Goal: Information Seeking & Learning: Learn about a topic

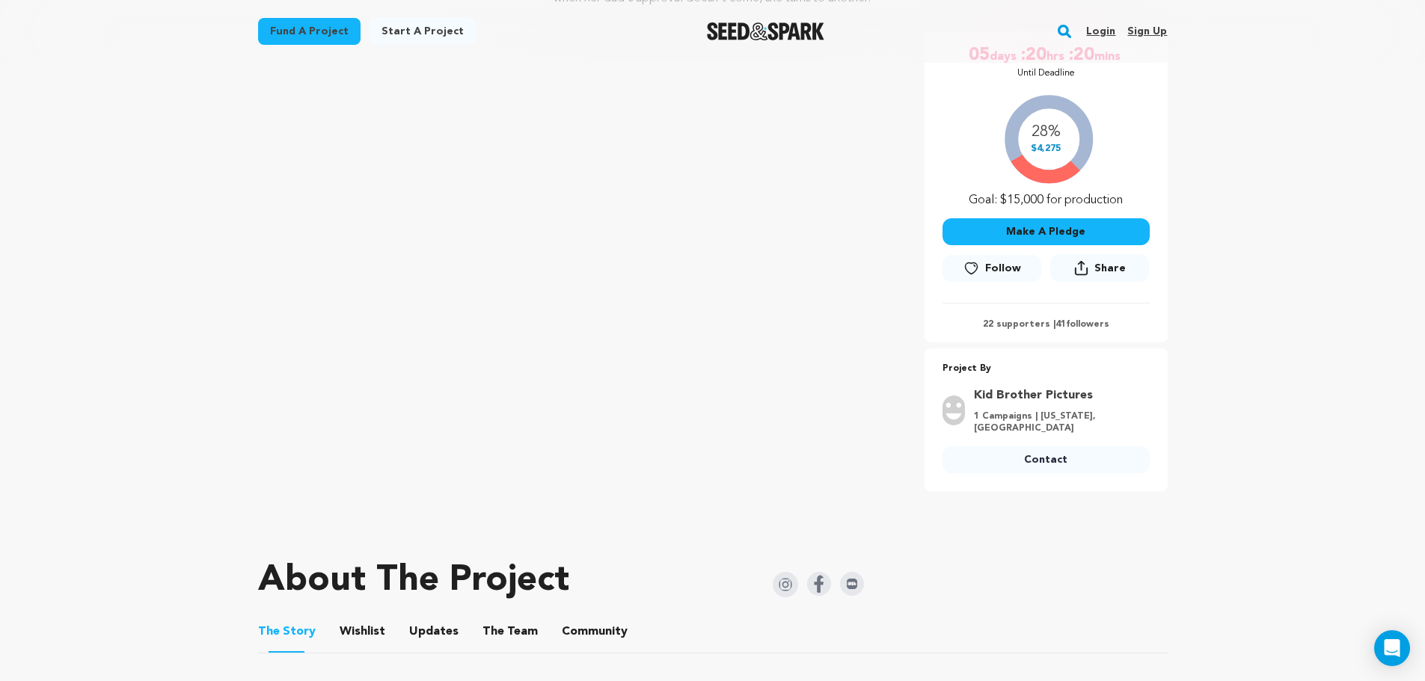
scroll to position [283, 0]
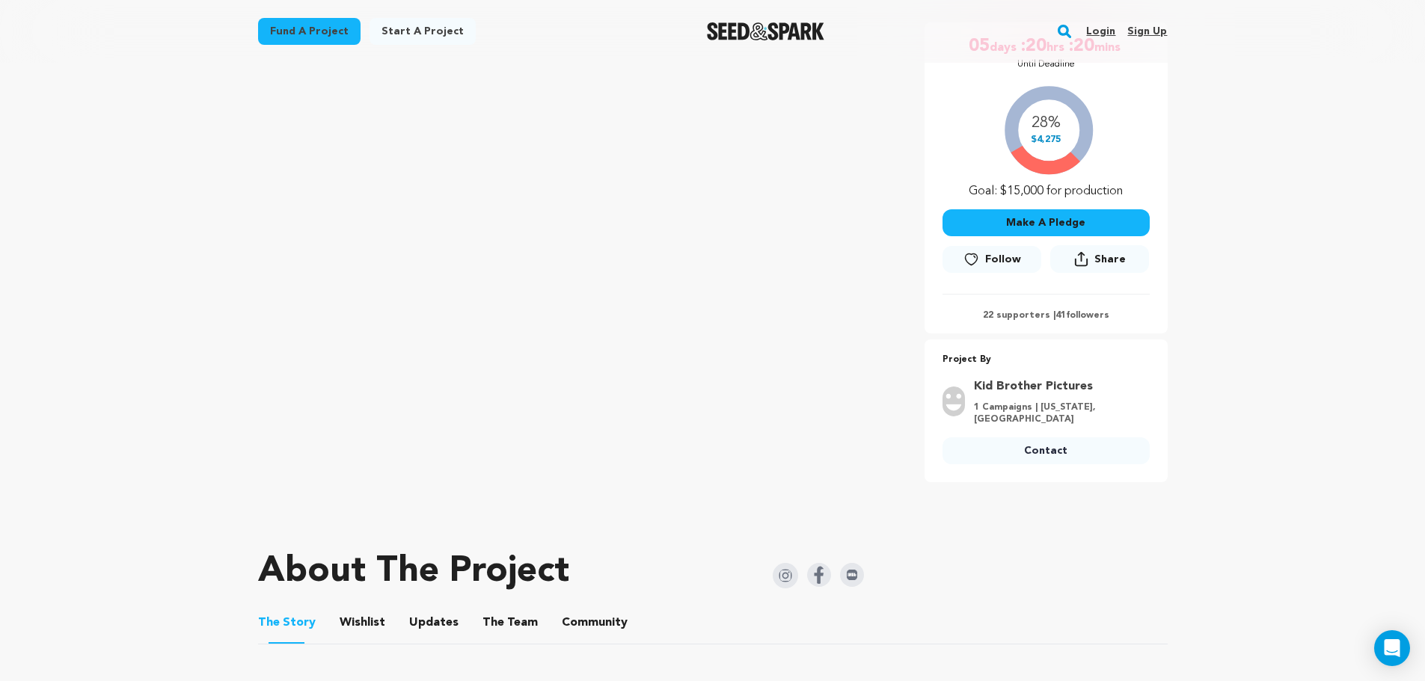
click at [1007, 253] on span "Follow" at bounding box center [1003, 259] width 36 height 15
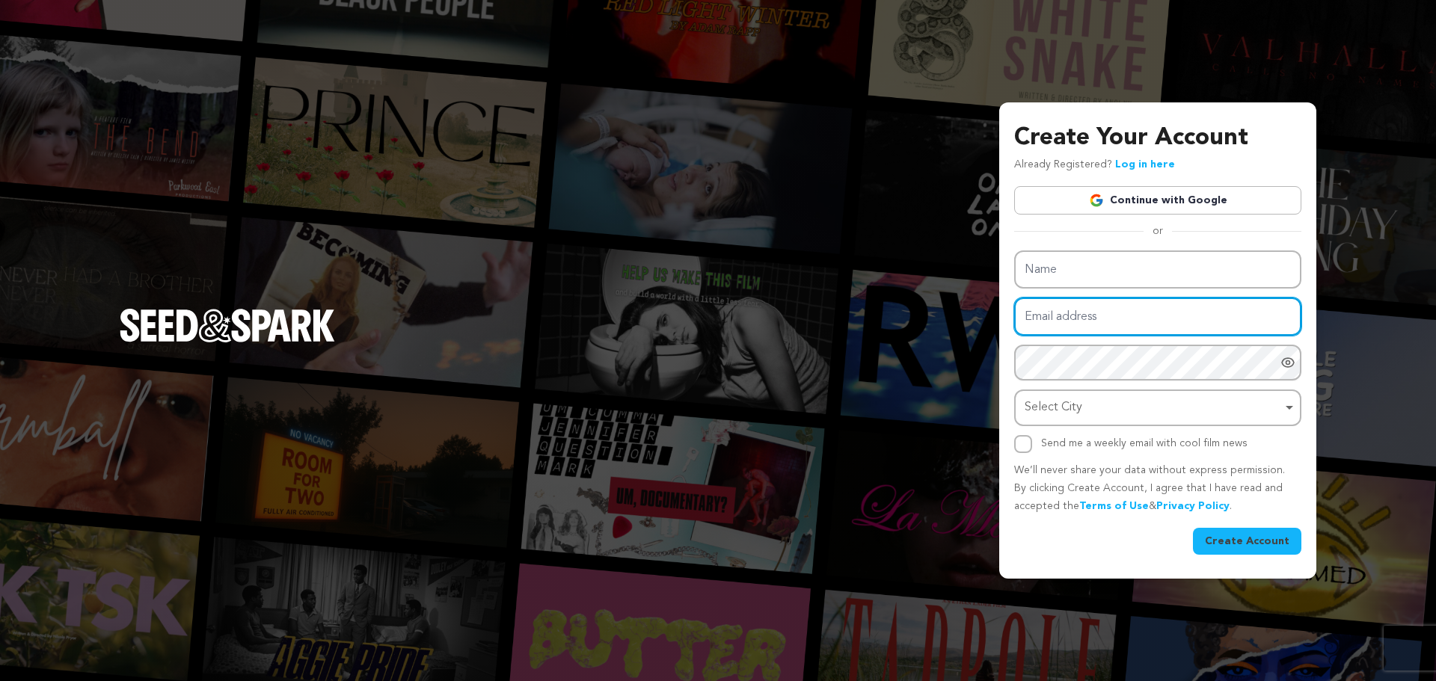
type input "hollis_m_redding@sbcglobal.net"
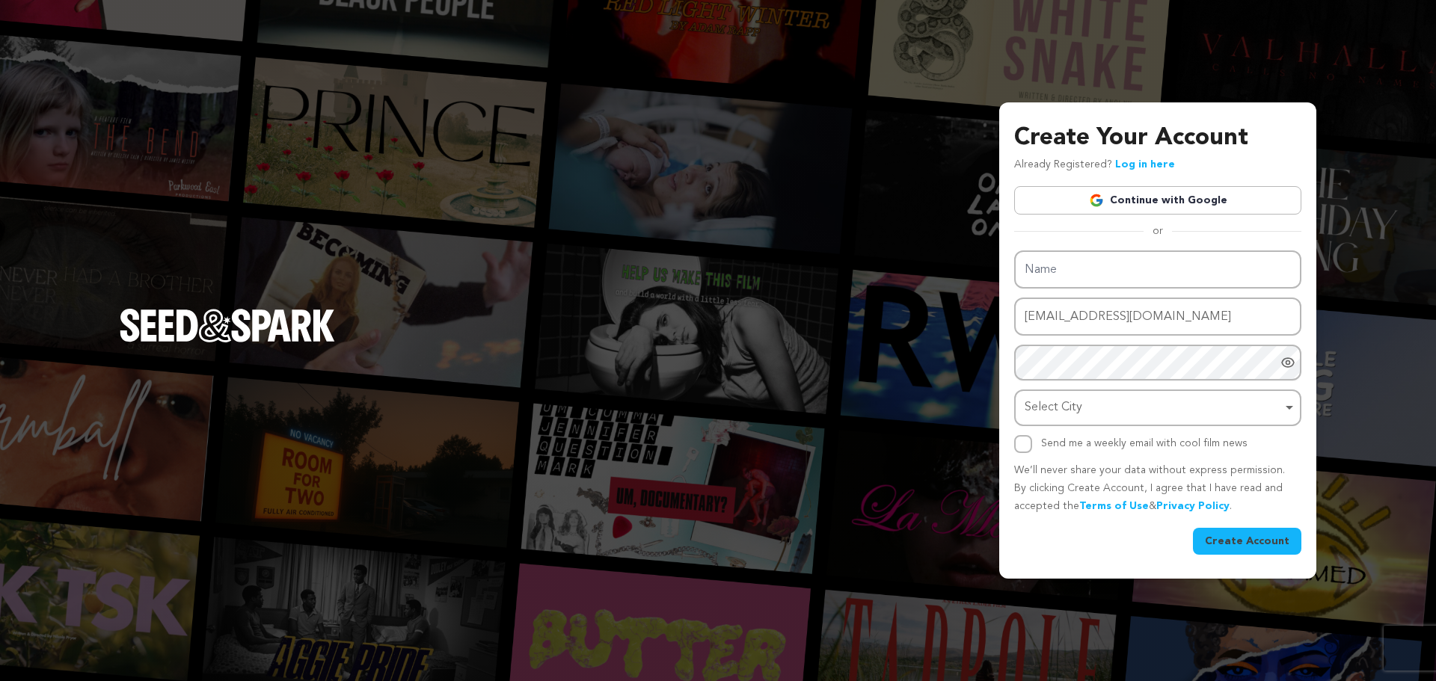
click at [1363, 67] on div "Create Your Account Already Registered? Log in here Continue with Google or eyJ…" at bounding box center [718, 340] width 1436 height 681
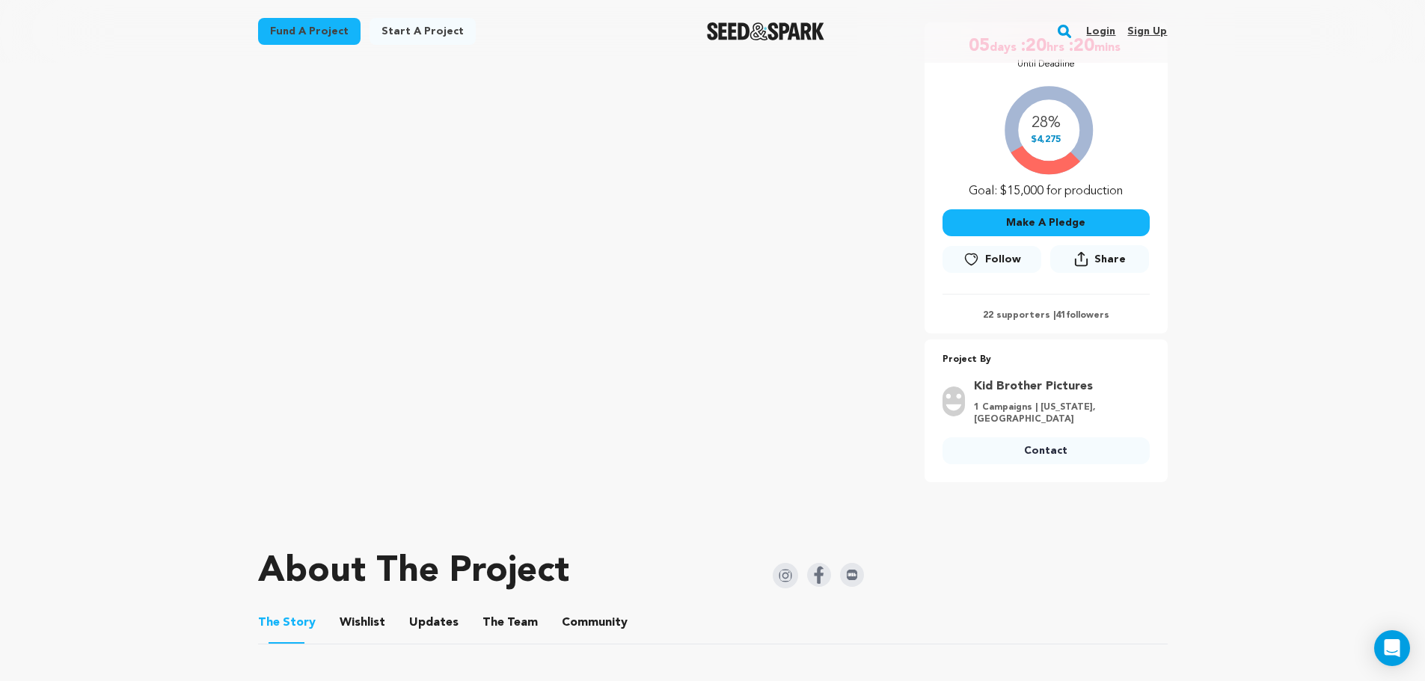
scroll to position [295, 0]
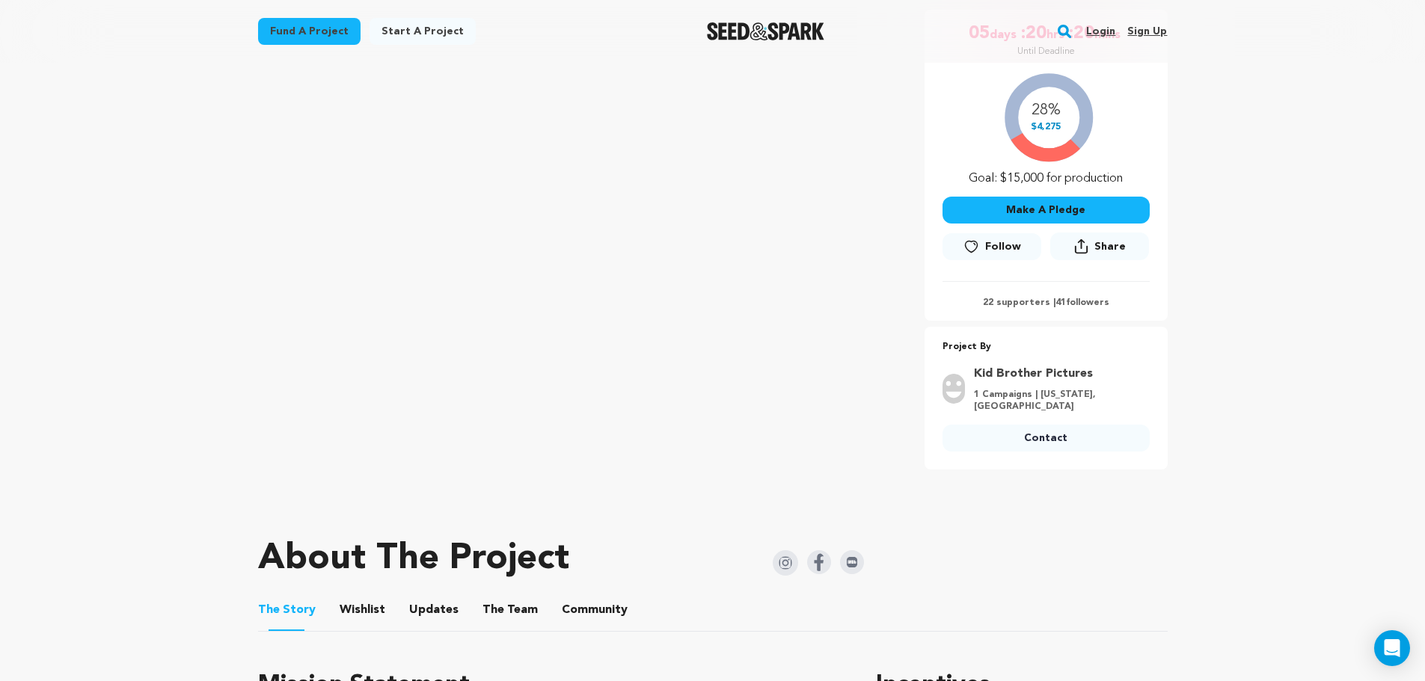
click at [1074, 298] on p "22 supporters | 41 followers" at bounding box center [1045, 303] width 207 height 12
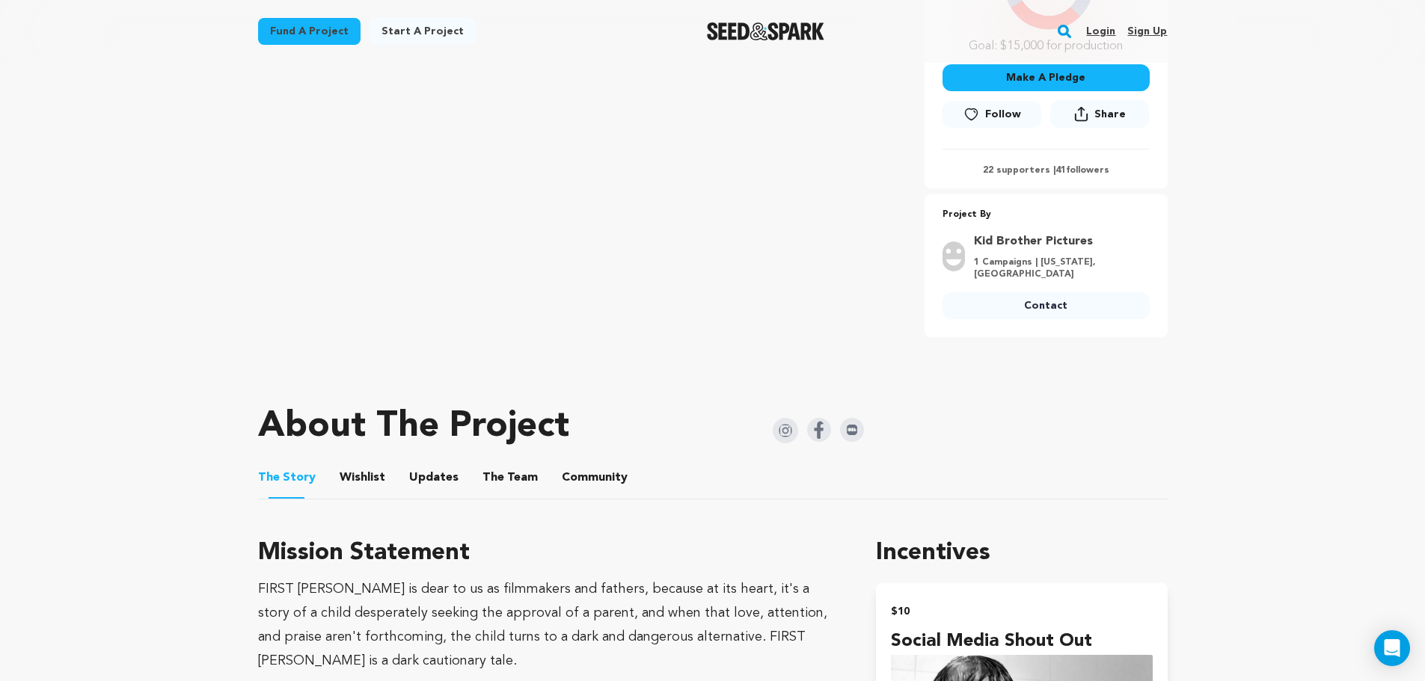
scroll to position [472, 0]
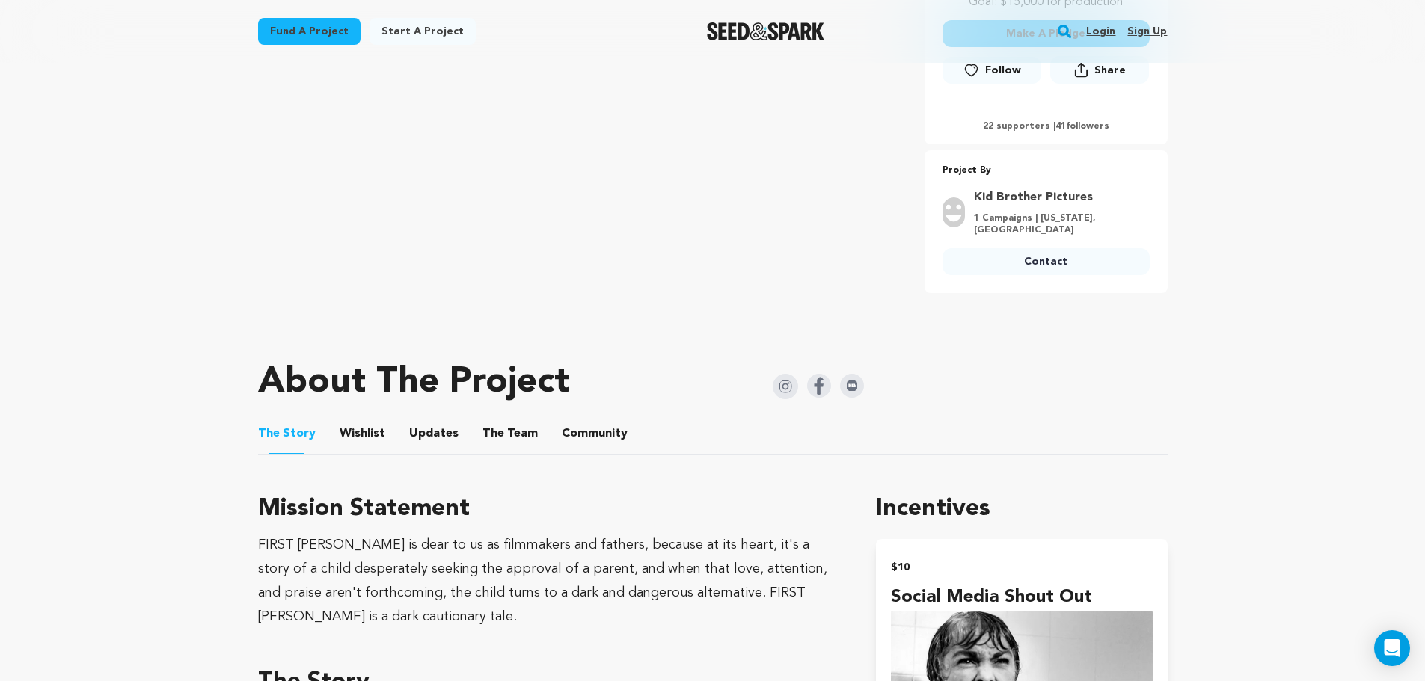
click at [1016, 197] on link "Kid Brother Pictures" at bounding box center [1057, 197] width 167 height 18
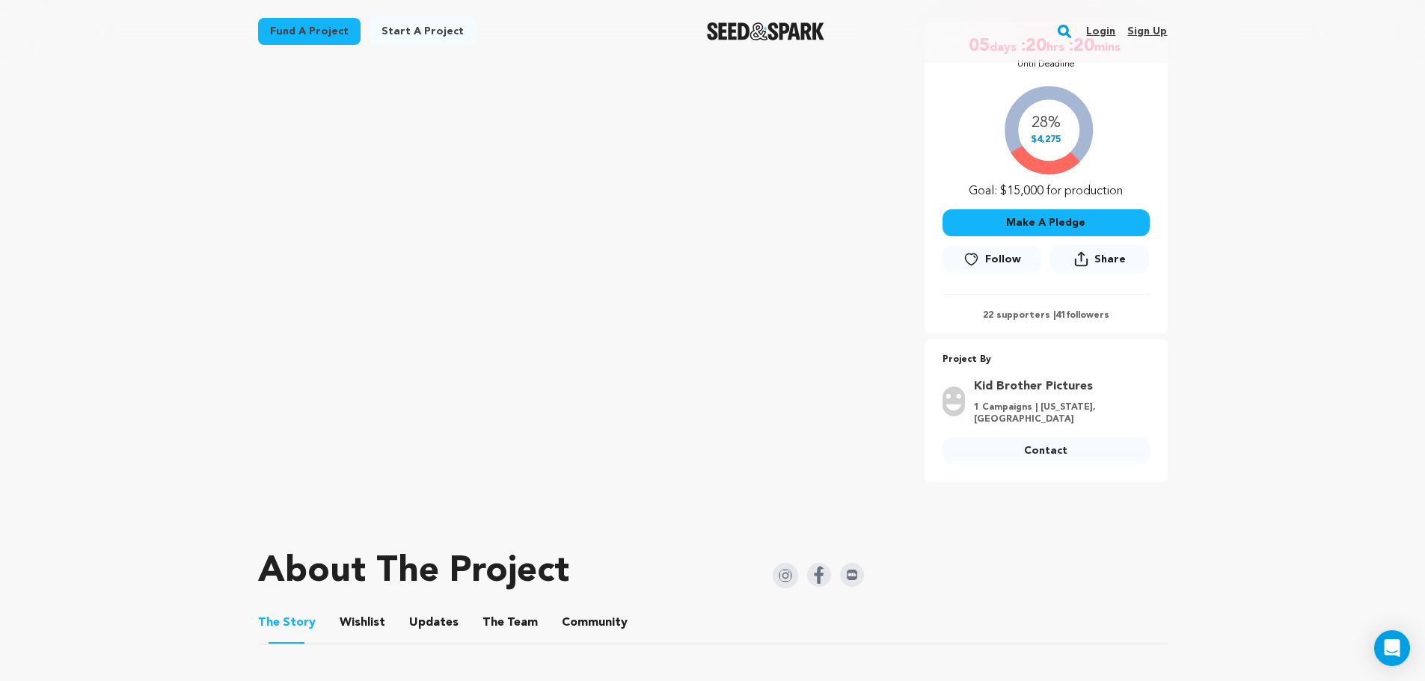
scroll to position [115, 0]
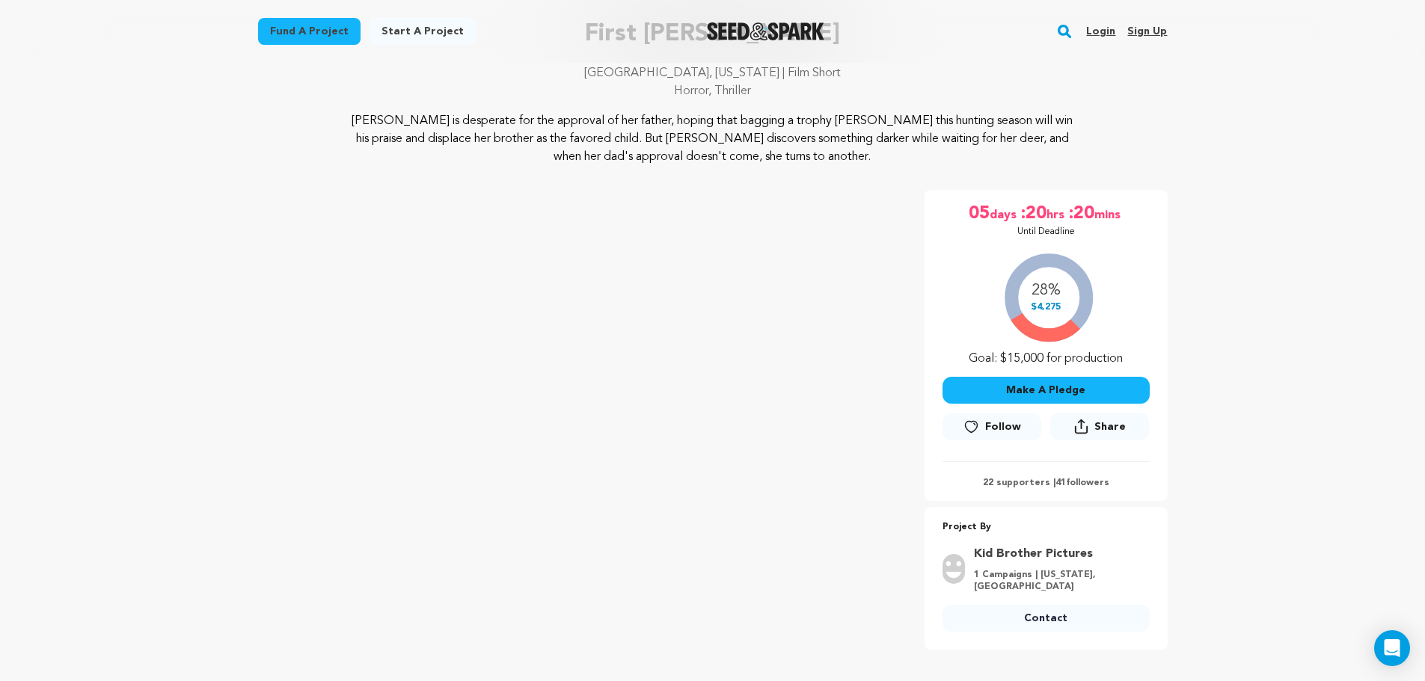
click at [1049, 300] on div "28% $4,275 Goal: $15,000 for production" at bounding box center [1045, 306] width 207 height 124
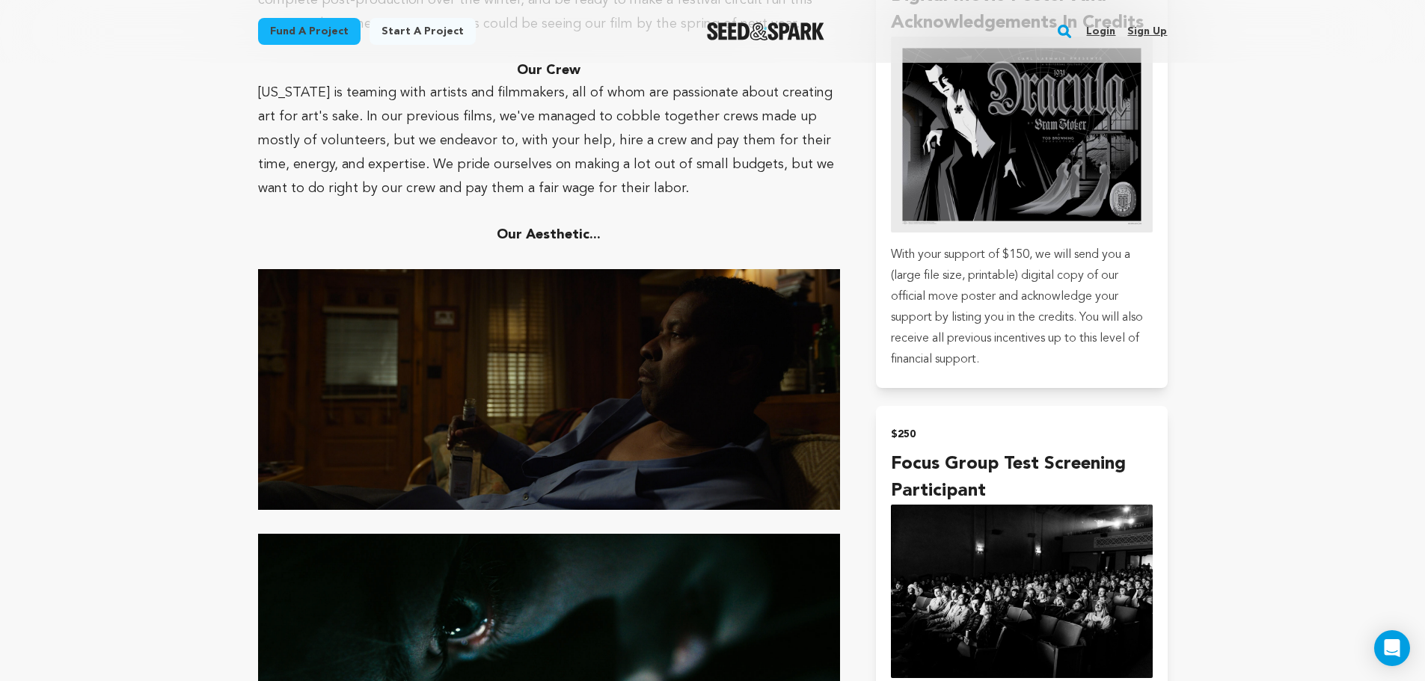
scroll to position [3524, 0]
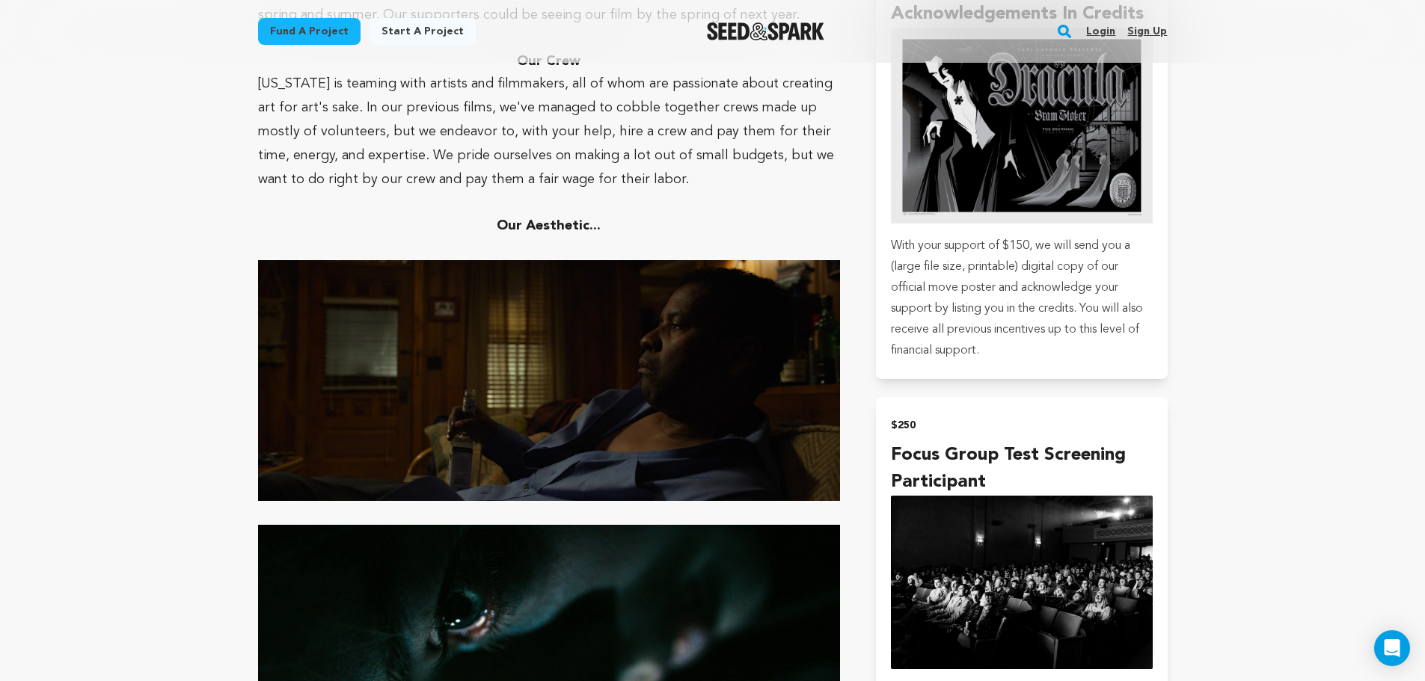
click at [1414, 332] on main "Fund a project Start a project Search Login Sign up Start a project" at bounding box center [712, 361] width 1425 height 7770
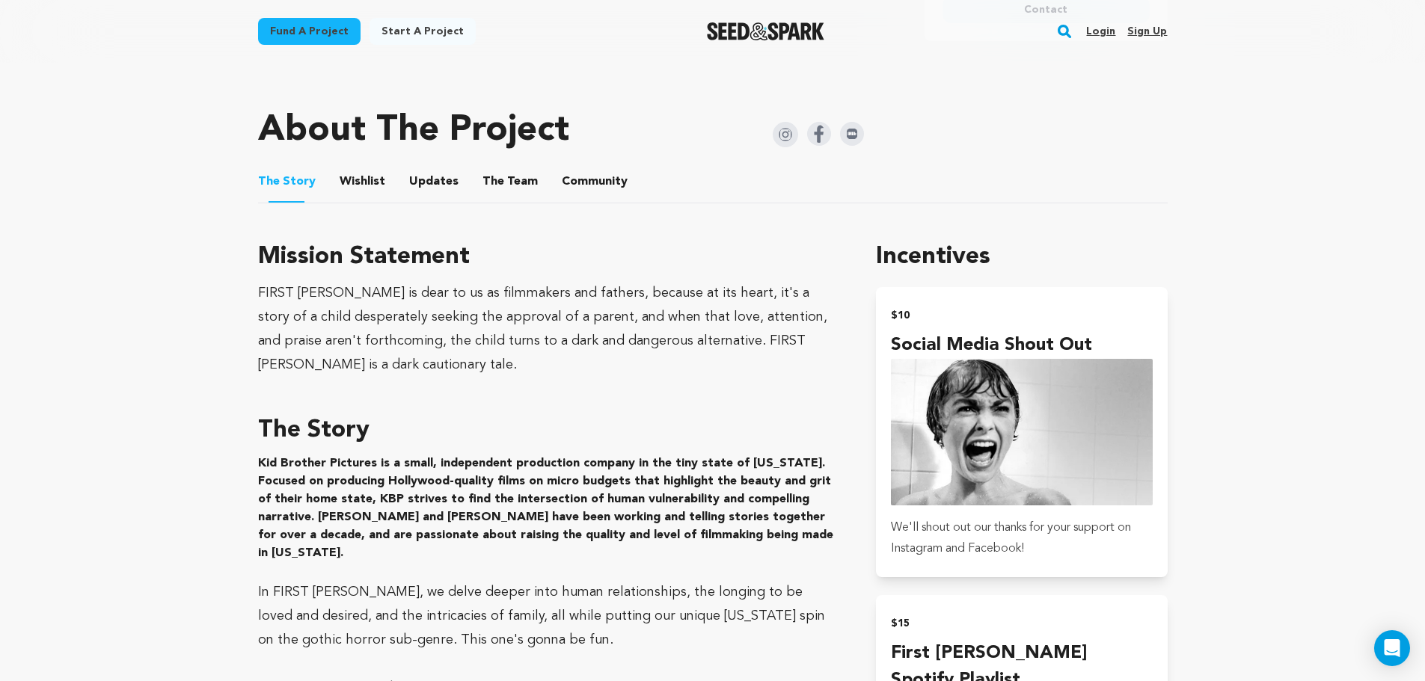
scroll to position [707, 0]
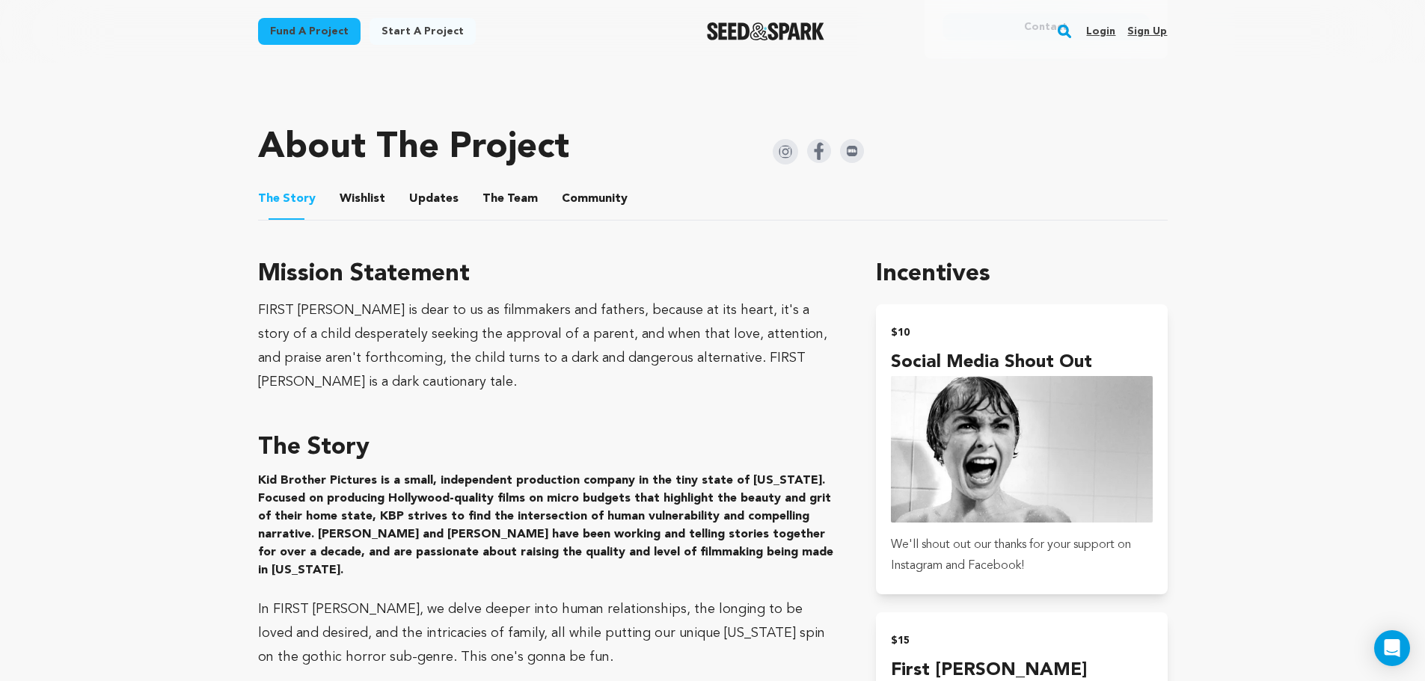
click at [363, 195] on button "Wishlist" at bounding box center [362, 202] width 36 height 36
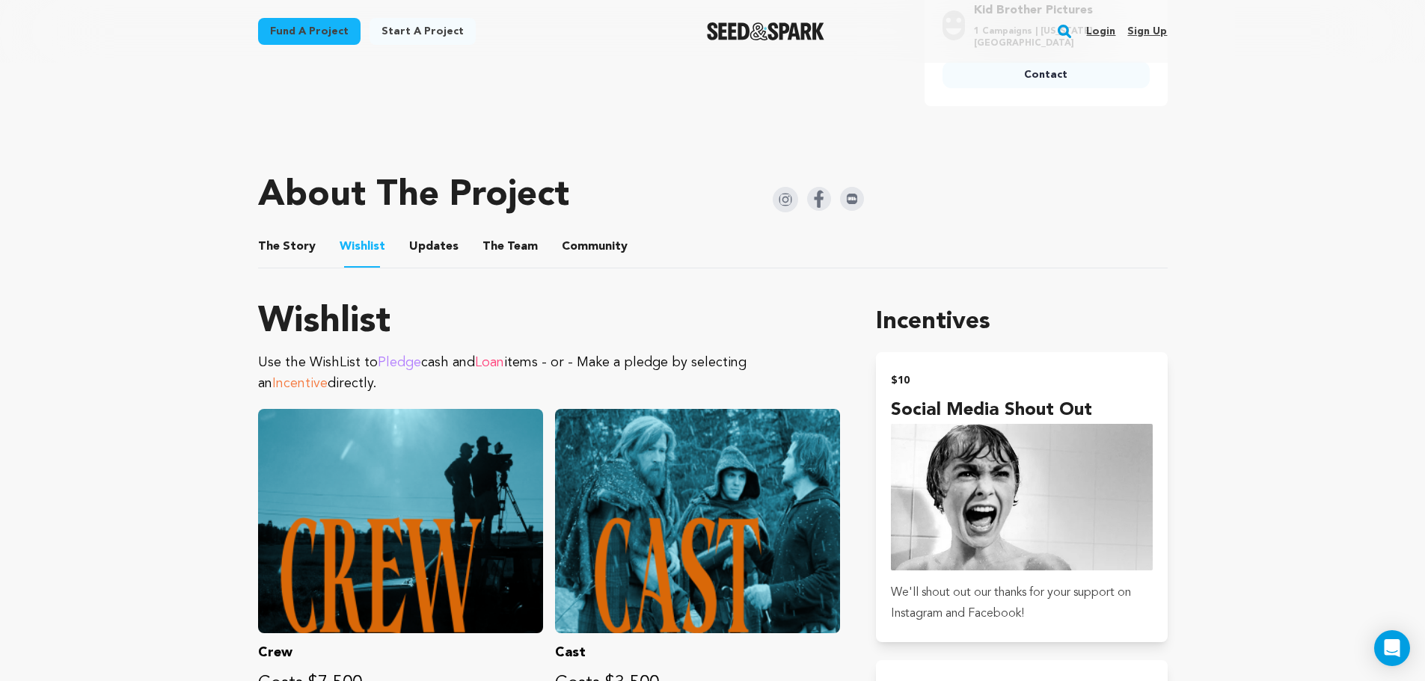
scroll to position [639, 0]
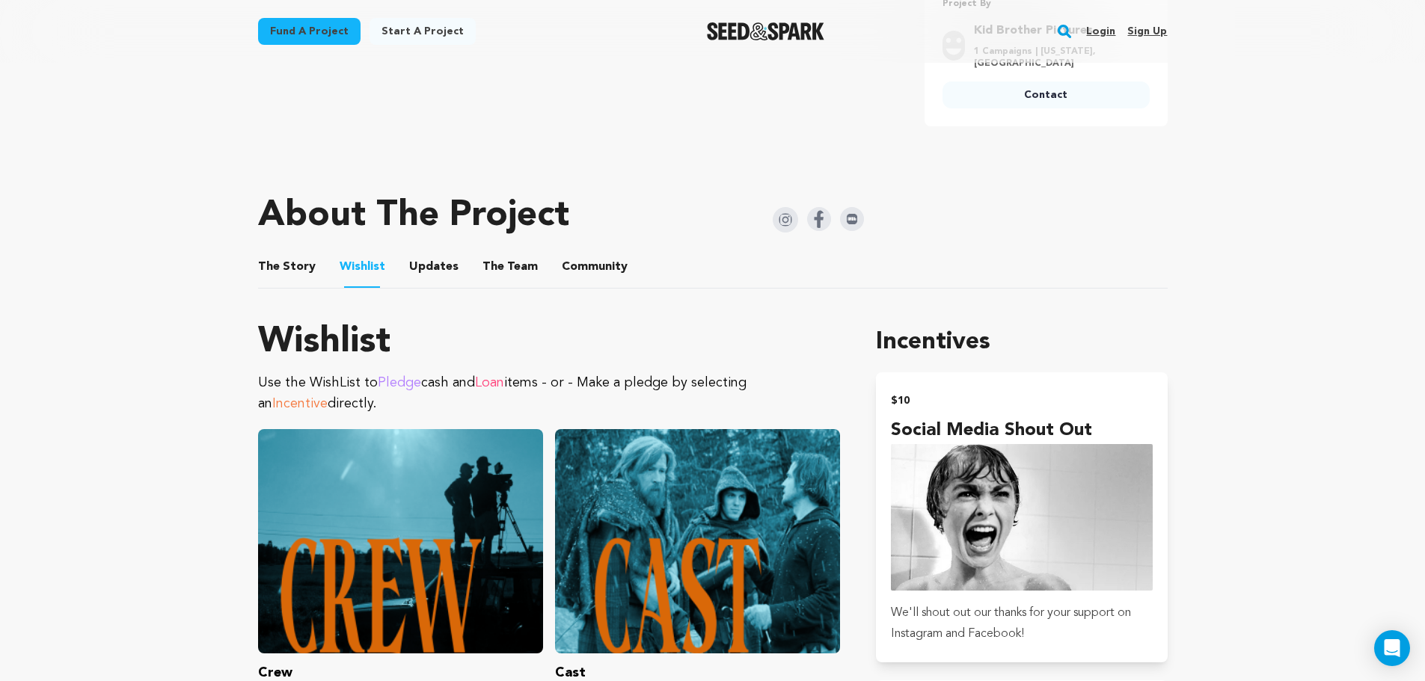
click at [437, 270] on button "Updates" at bounding box center [434, 270] width 36 height 36
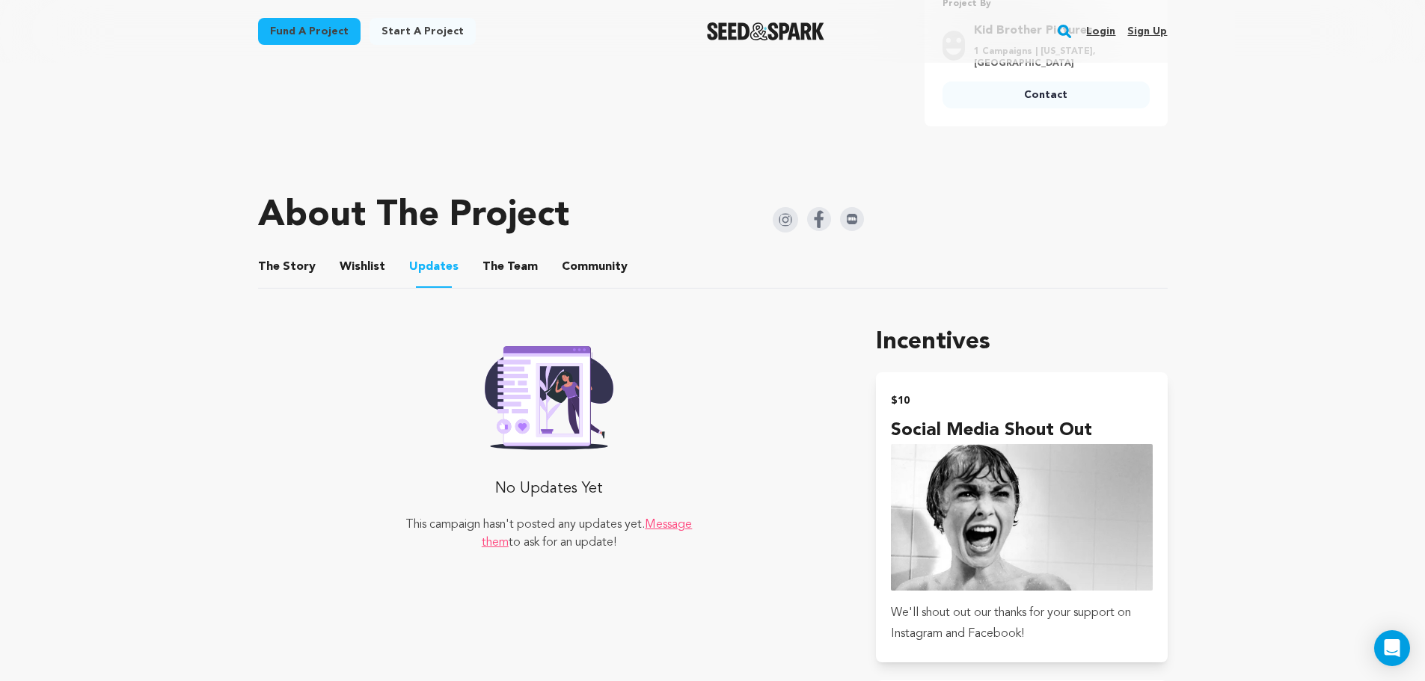
click at [508, 271] on button "The Team" at bounding box center [510, 270] width 36 height 36
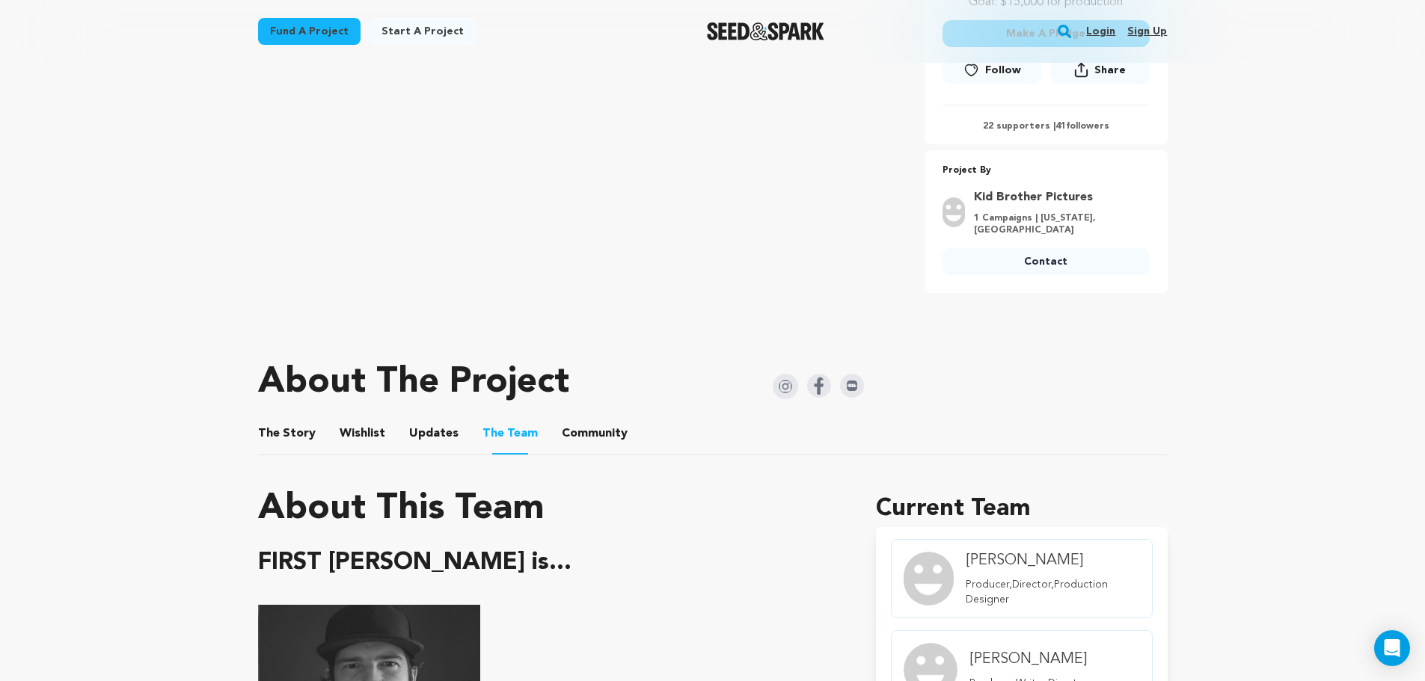
scroll to position [408, 0]
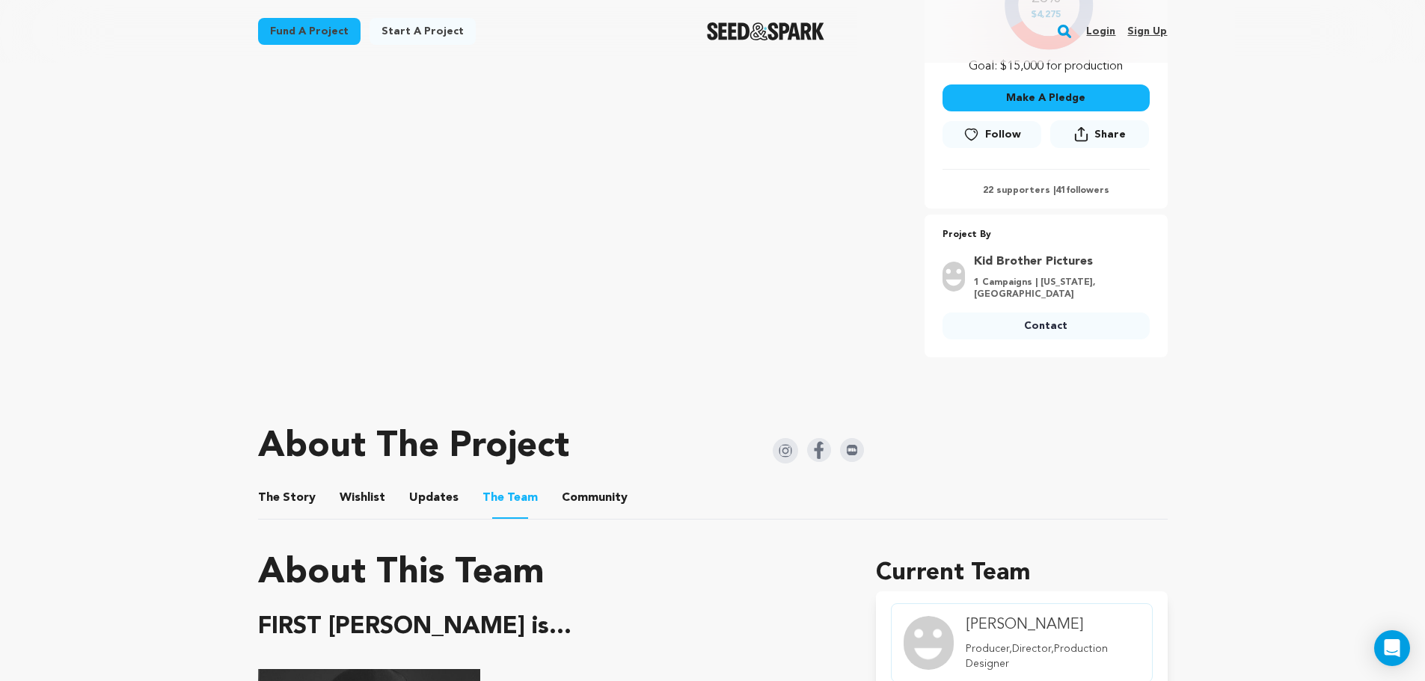
click at [598, 497] on button "Community" at bounding box center [595, 501] width 36 height 36
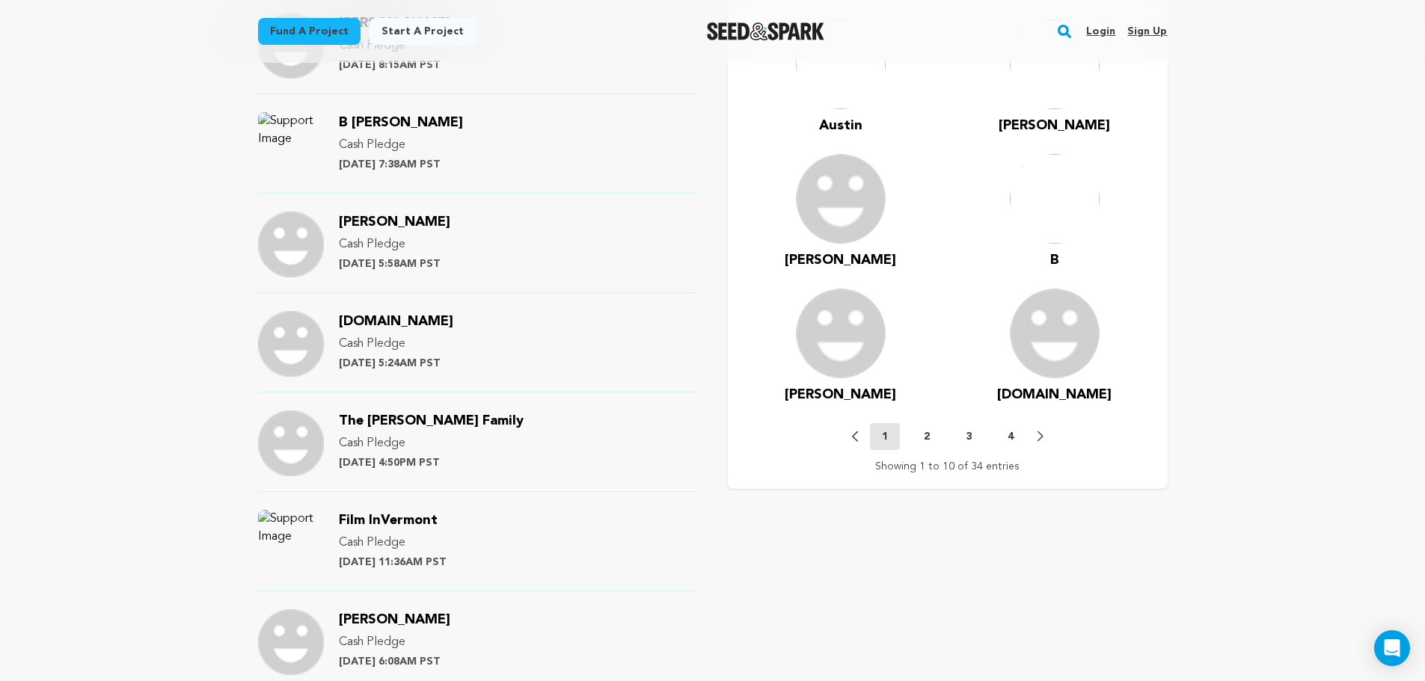
scroll to position [1266, 0]
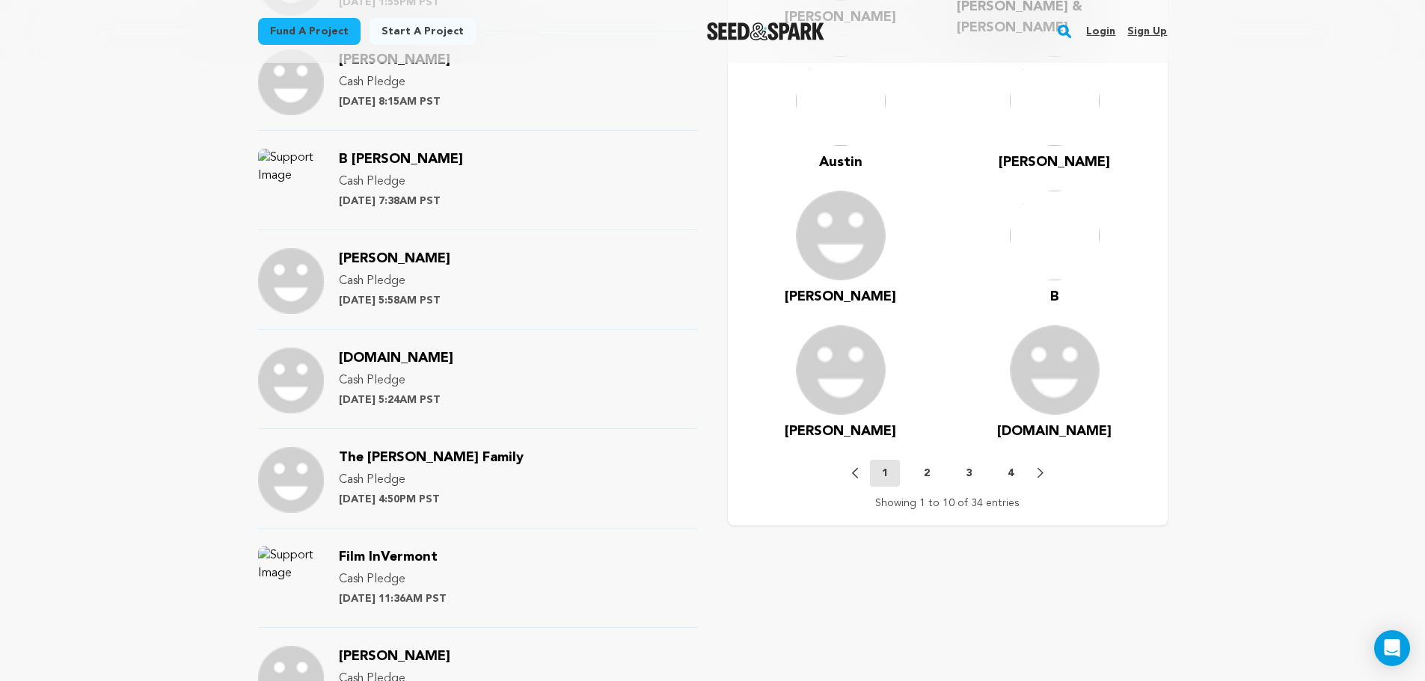
click at [924, 466] on p "2" at bounding box center [927, 473] width 6 height 15
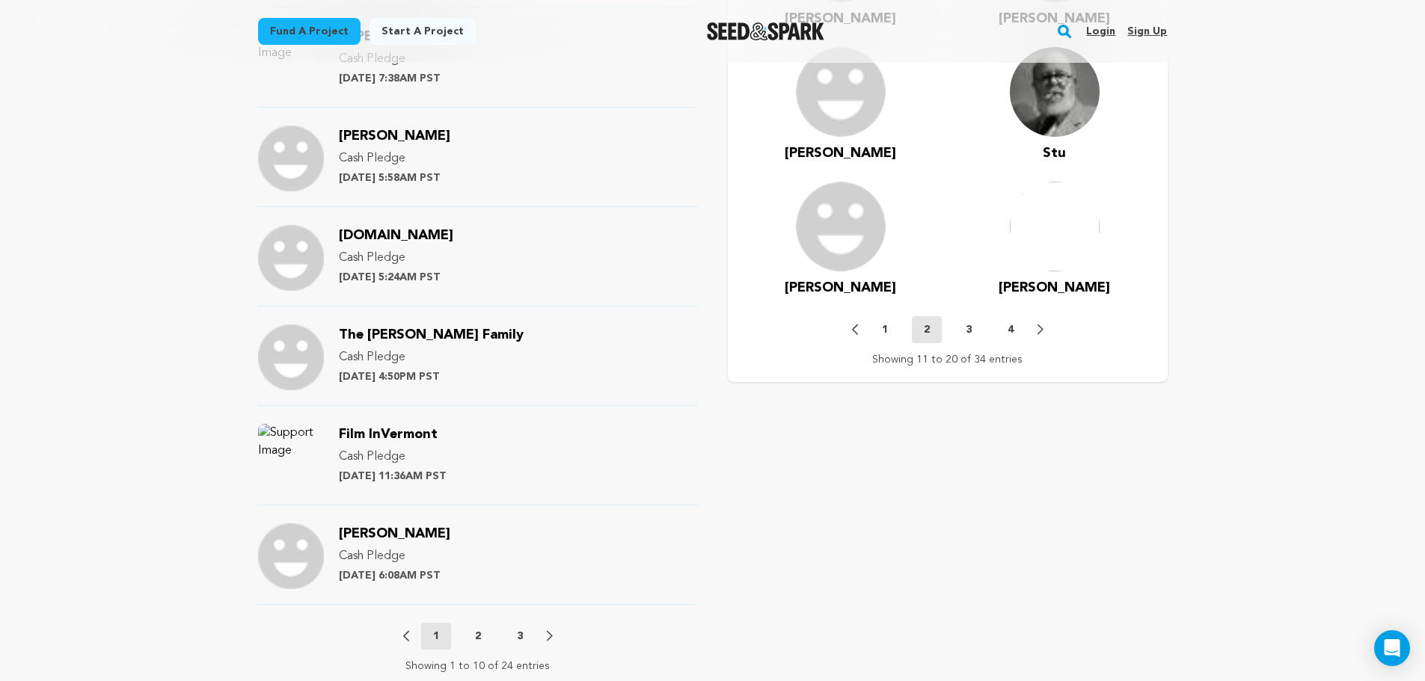
scroll to position [1400, 0]
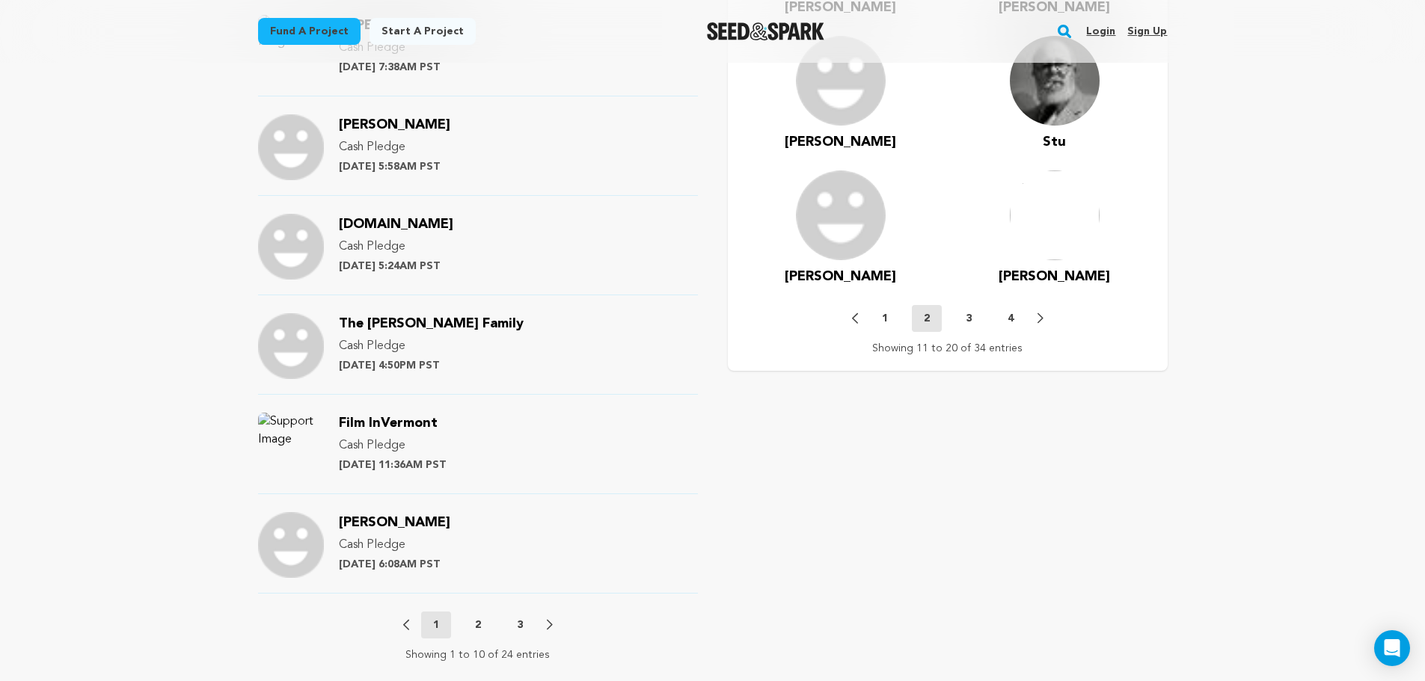
click at [966, 316] on p "3" at bounding box center [968, 318] width 6 height 15
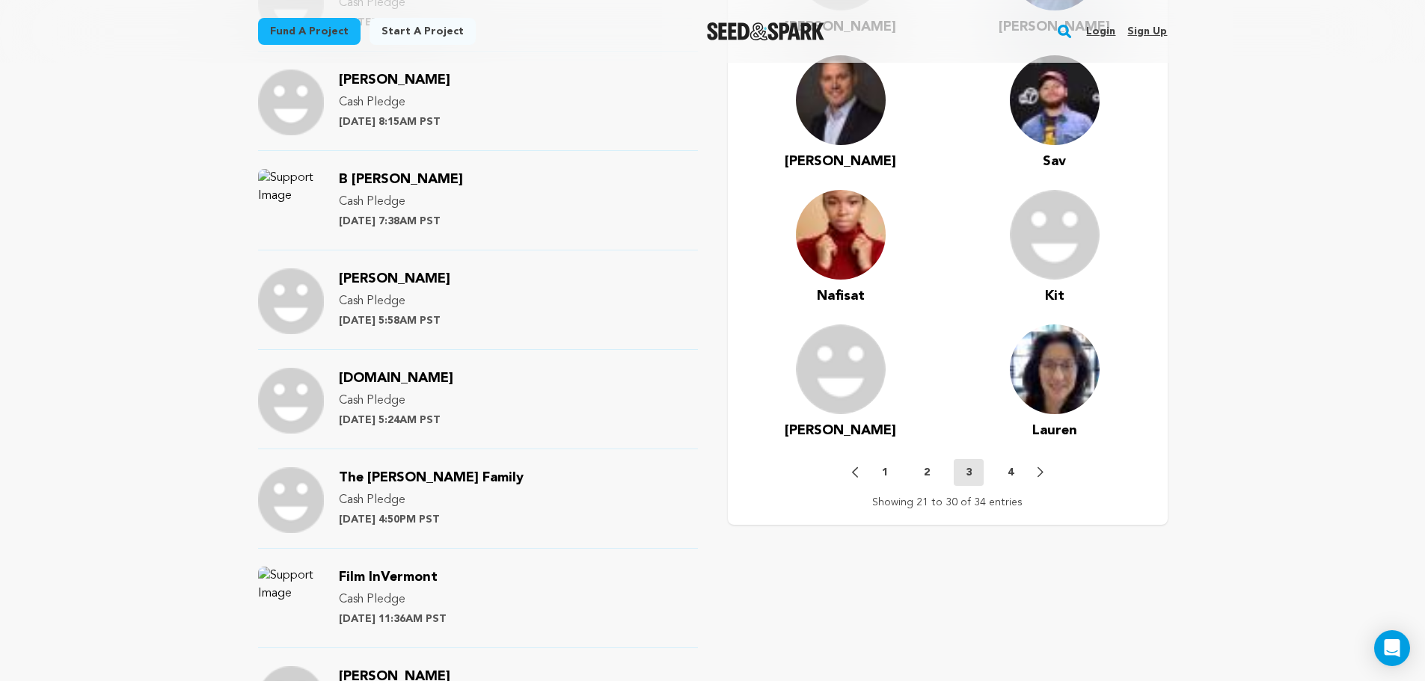
scroll to position [1252, 0]
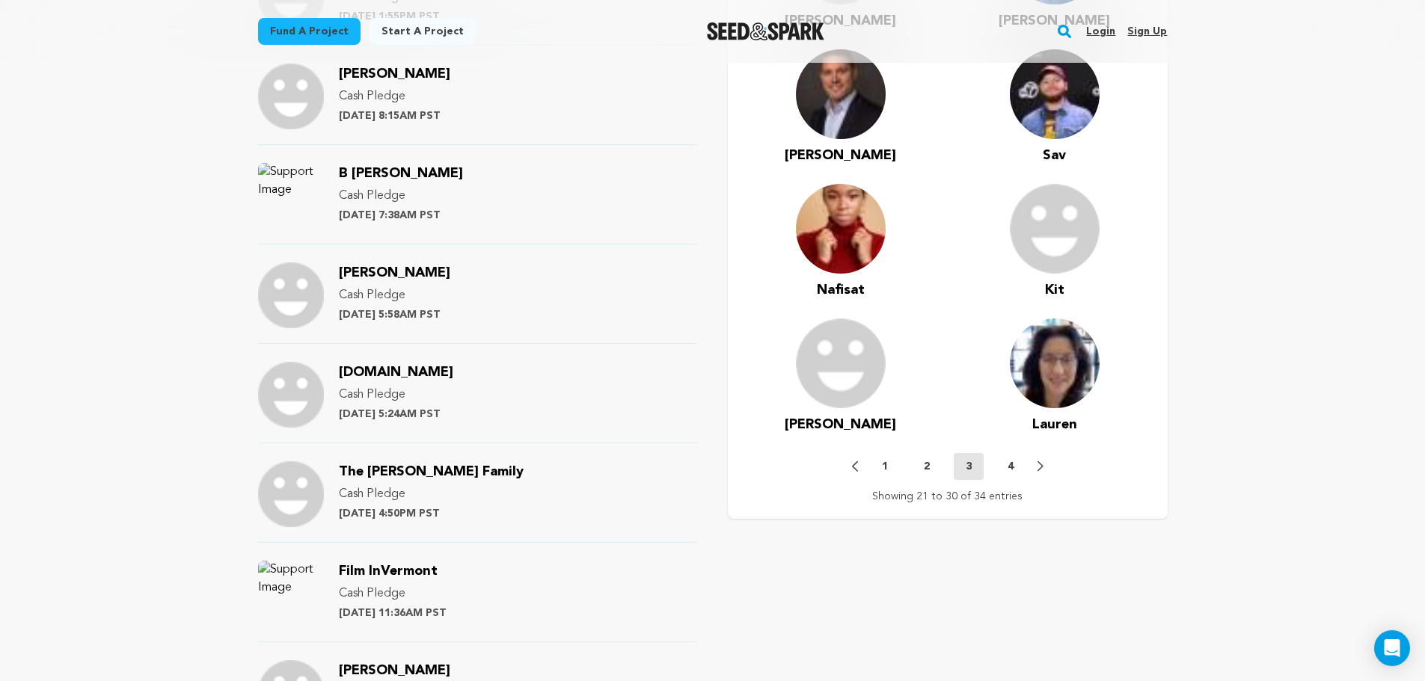
click at [1010, 462] on p "4" at bounding box center [1010, 466] width 6 height 15
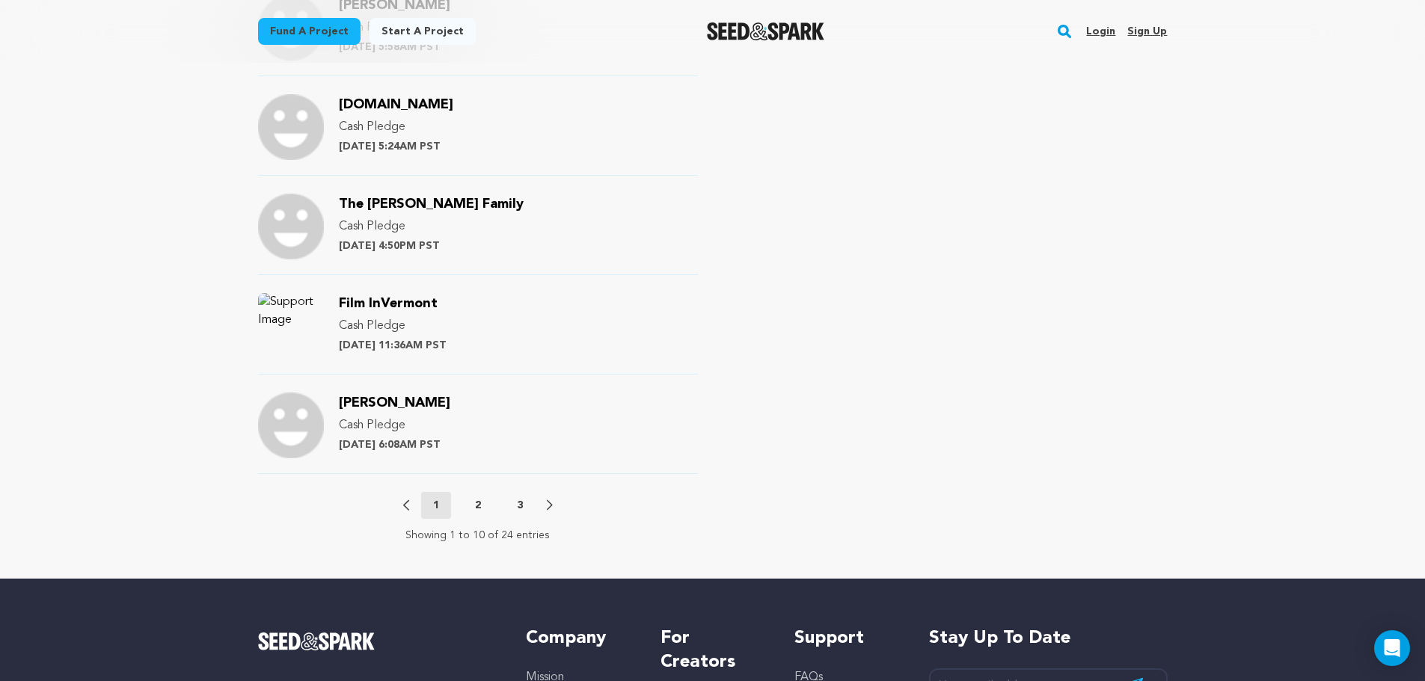
scroll to position [1523, 0]
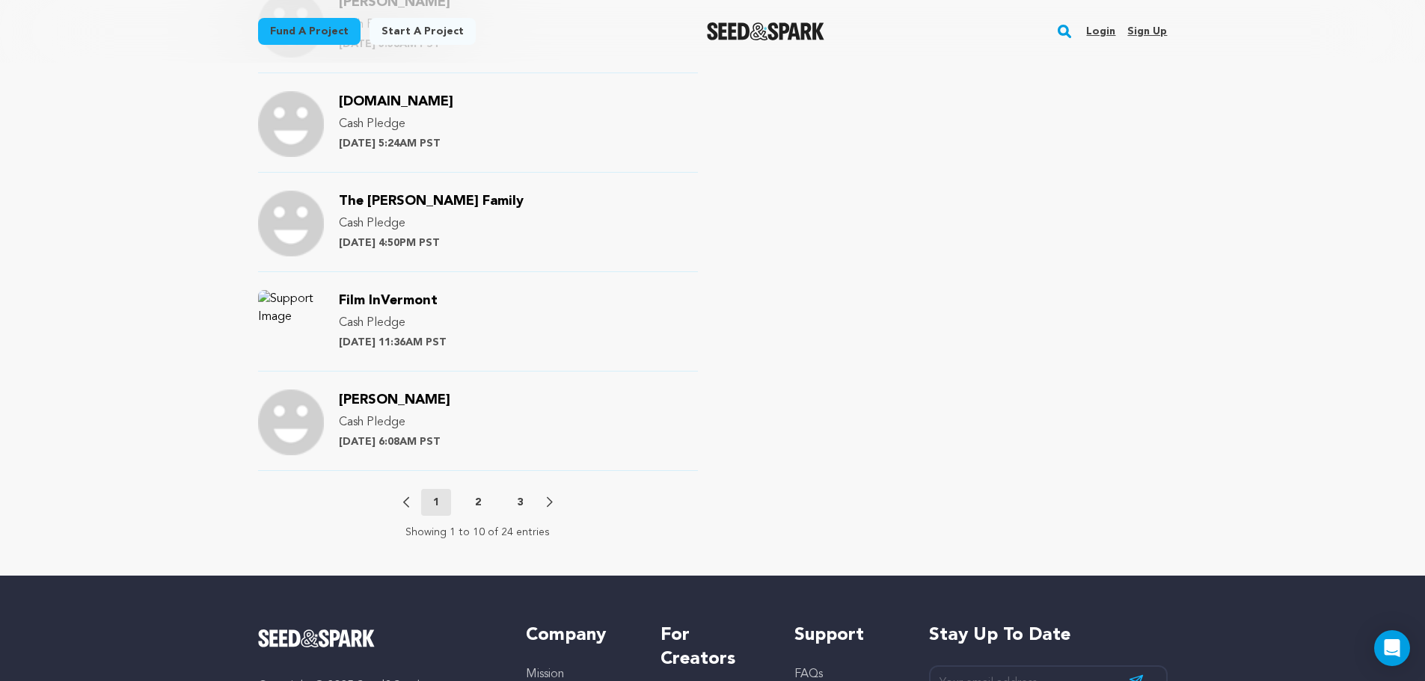
click at [478, 491] on div "Previous 1 2 3 Next" at bounding box center [478, 502] width 150 height 27
click at [549, 503] on icon at bounding box center [550, 502] width 6 height 11
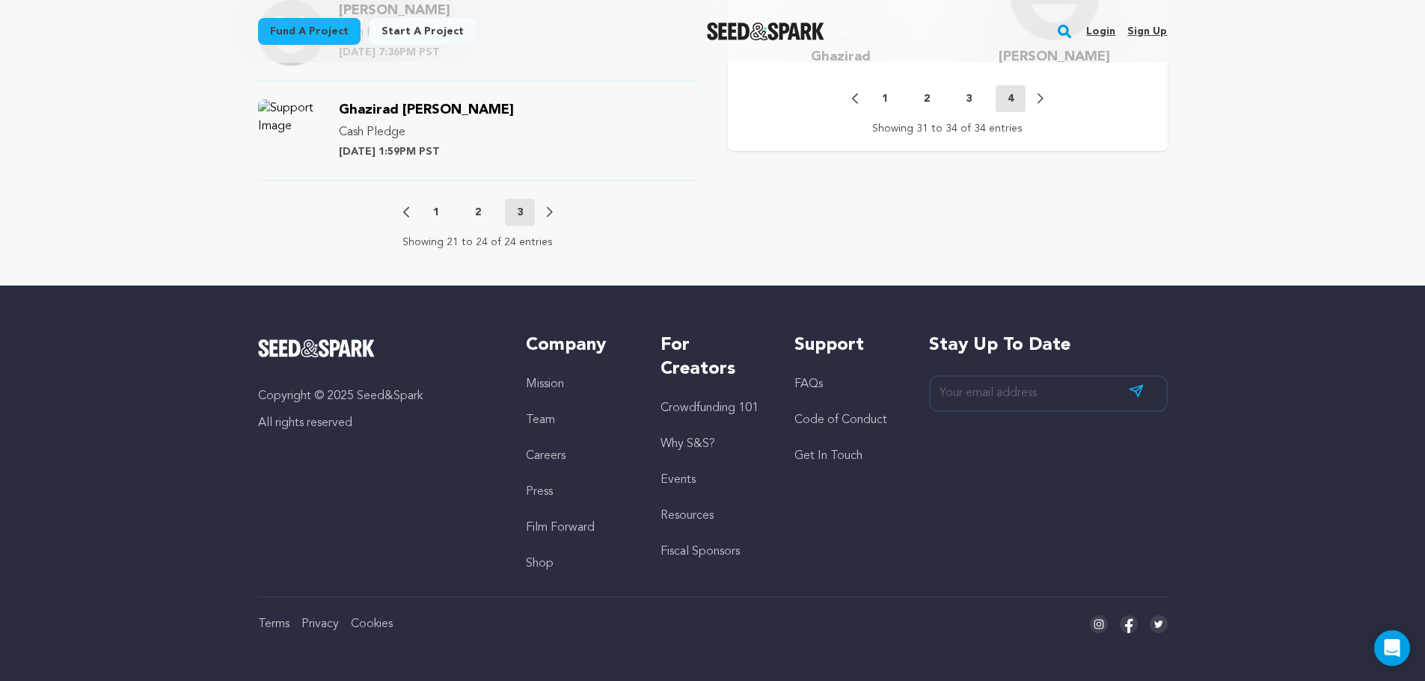
scroll to position [926, 0]
